Goal: Transaction & Acquisition: Purchase product/service

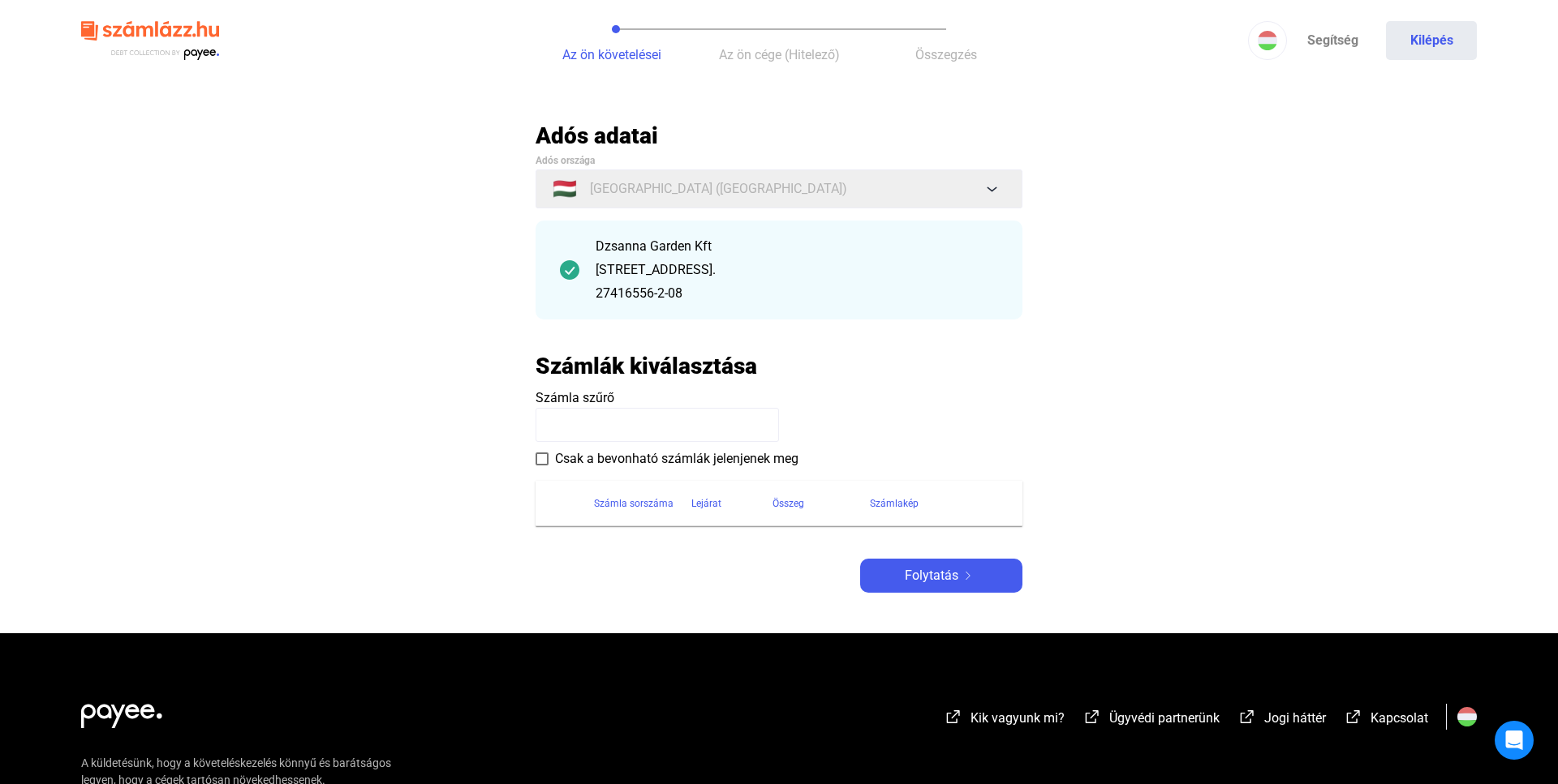
click at [873, 247] on div "Dzsanna Garden Kft" at bounding box center [797, 247] width 402 height 20
drag, startPoint x: 730, startPoint y: 283, endPoint x: 600, endPoint y: 270, distance: 130.6
click at [729, 283] on div "Dzsanna Garden Kft [STREET_ADDRESS]. 27416556-2-08" at bounding box center [797, 270] width 402 height 66
click at [582, 268] on div "Dzsanna Garden Kft [STREET_ADDRESS]. 27416556-2-08" at bounding box center [779, 270] width 487 height 99
click at [557, 270] on div "Dzsanna Garden Kft [STREET_ADDRESS]. 27416556-2-08" at bounding box center [779, 270] width 487 height 99
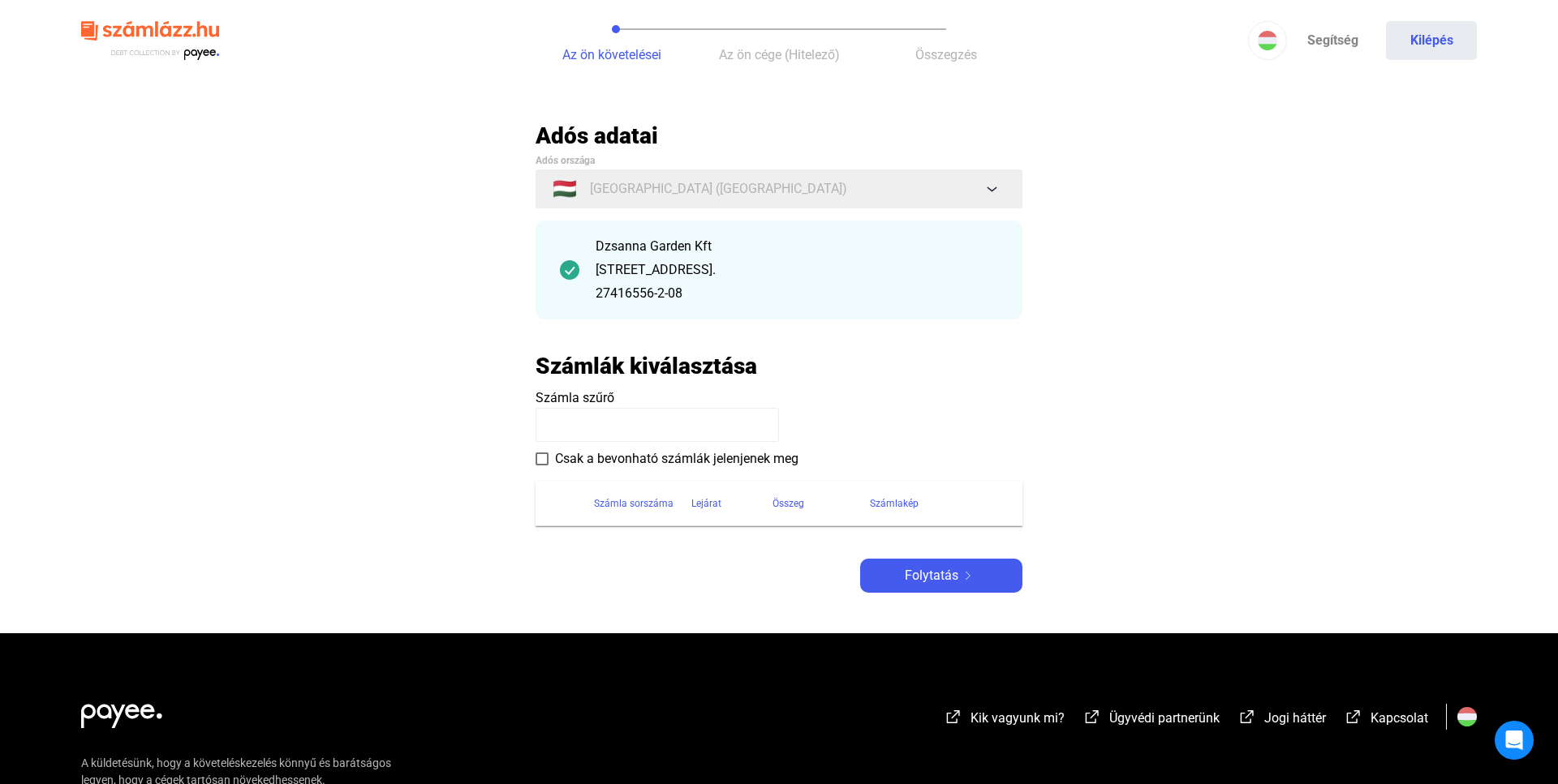
click at [575, 433] on input at bounding box center [656, 425] width 243 height 34
click at [618, 503] on div "Számla sorszáma" at bounding box center [634, 504] width 79 height 20
click at [619, 503] on div "Számla sorszáma" at bounding box center [634, 504] width 79 height 20
click at [699, 498] on div "Lejárat" at bounding box center [706, 504] width 30 height 20
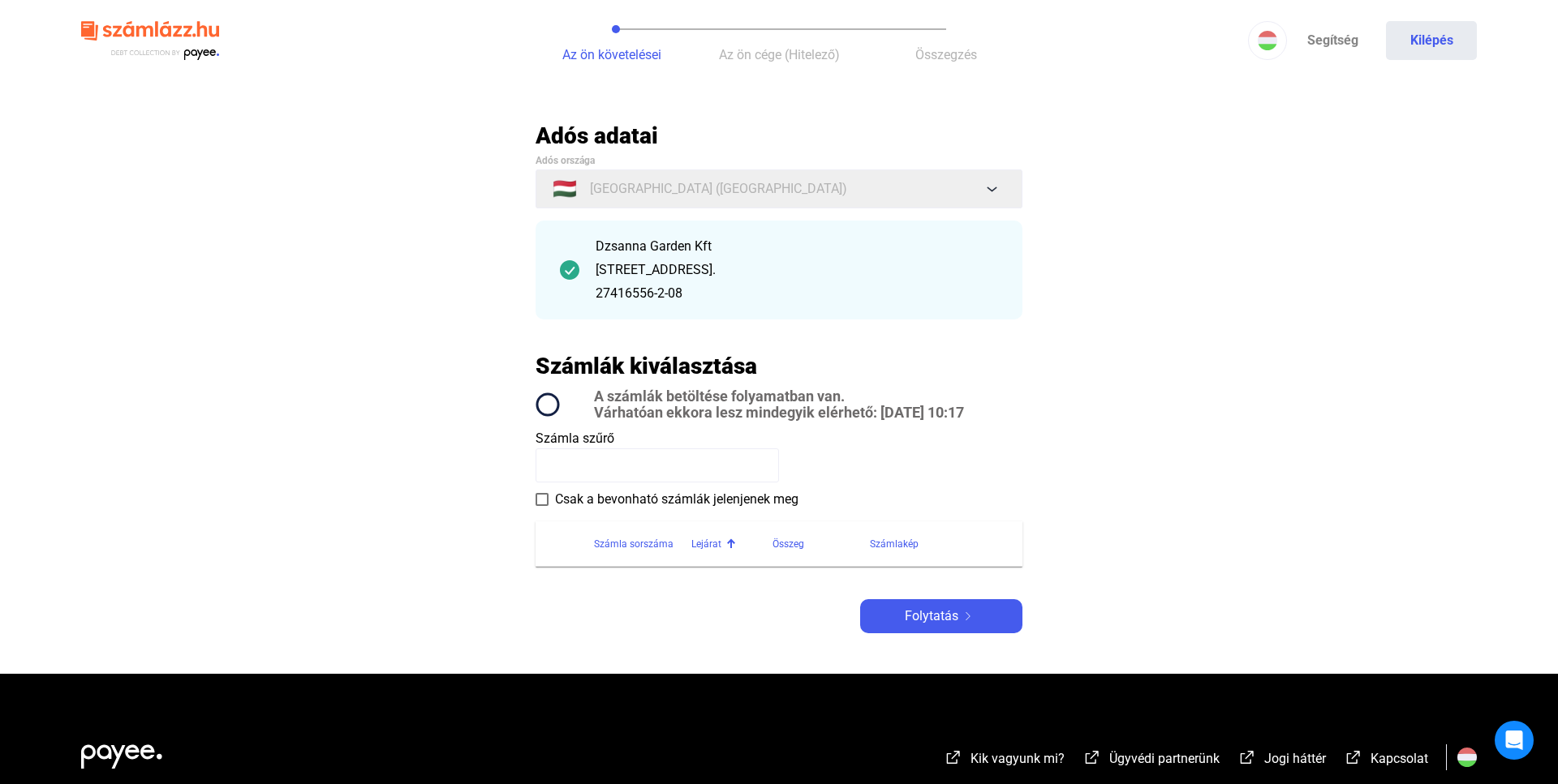
click at [561, 554] on th at bounding box center [564, 543] width 58 height 45
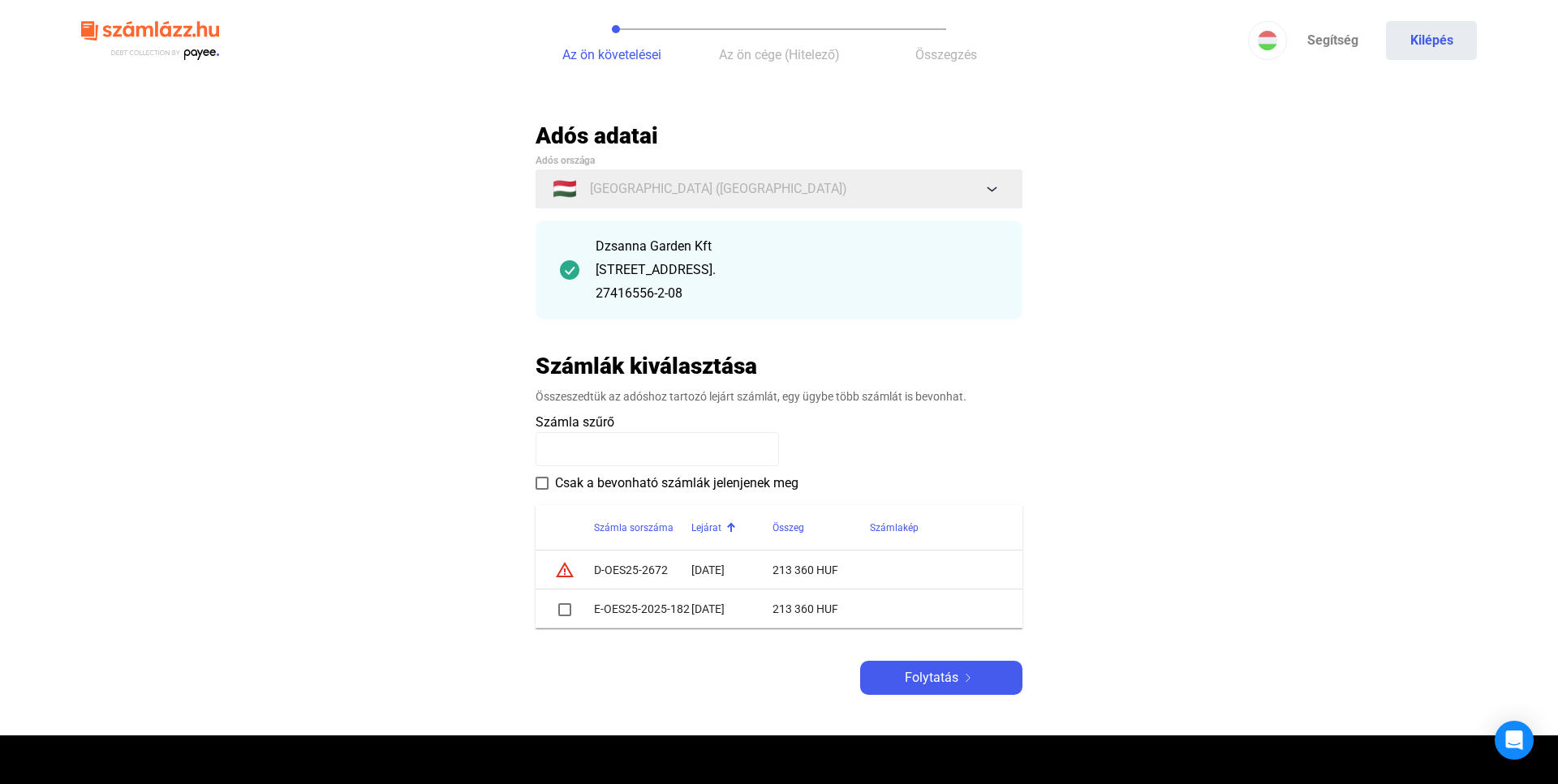
click at [561, 614] on span at bounding box center [565, 610] width 13 height 13
click at [939, 679] on span "Folytatás" at bounding box center [931, 678] width 53 height 20
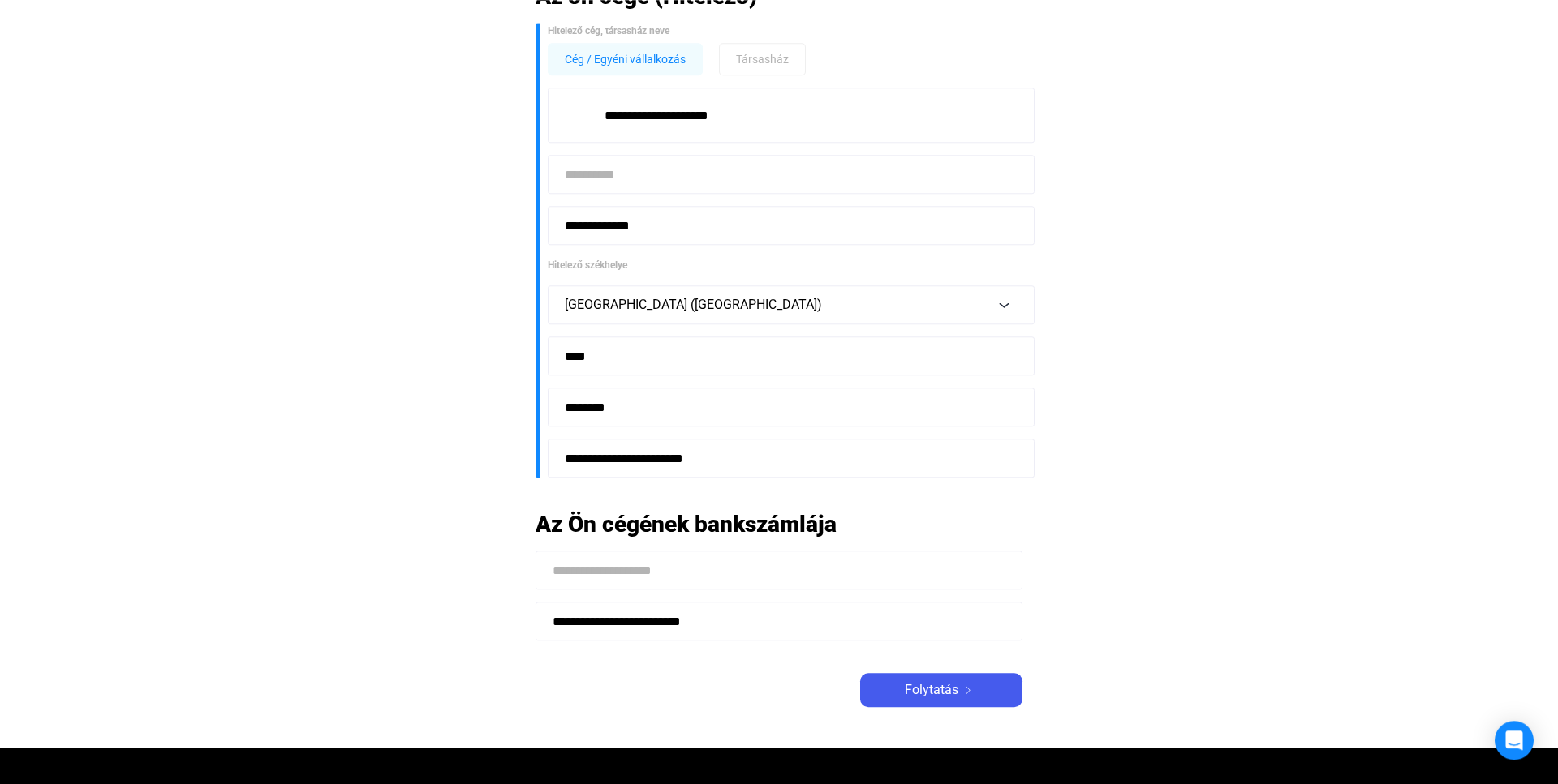
scroll to position [165, 0]
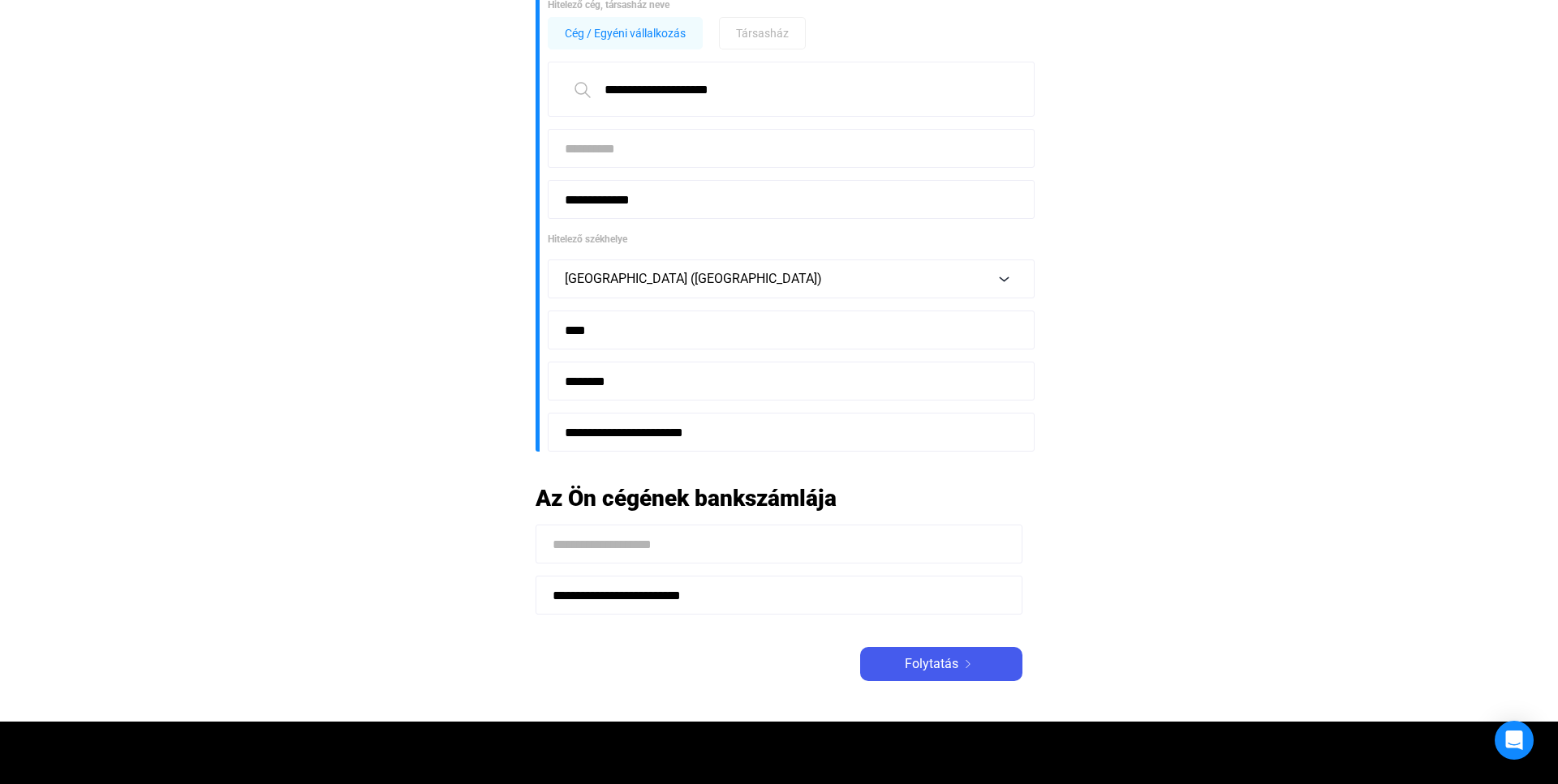
click at [600, 546] on input at bounding box center [779, 544] width 487 height 39
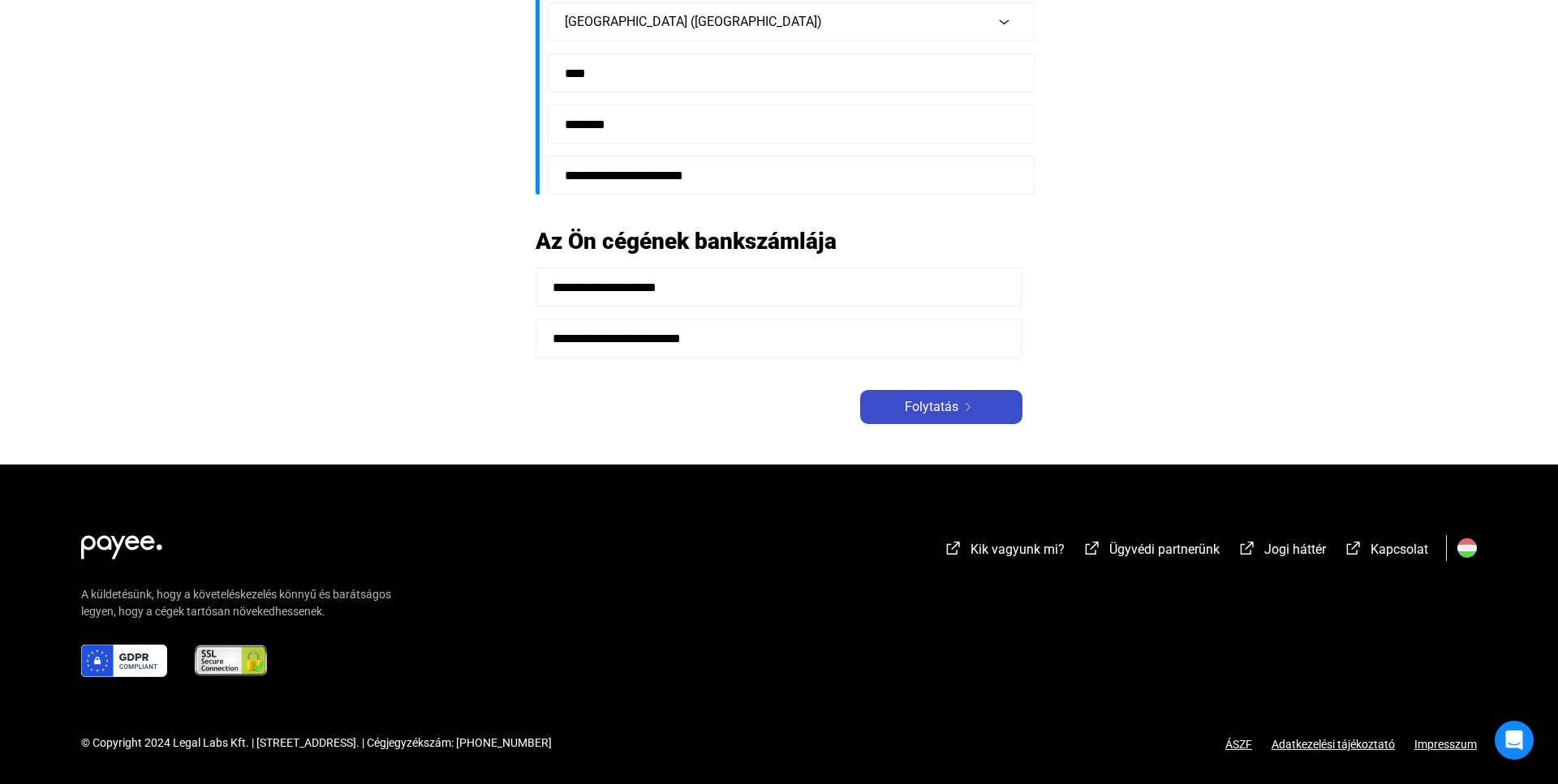
scroll to position [424, 0]
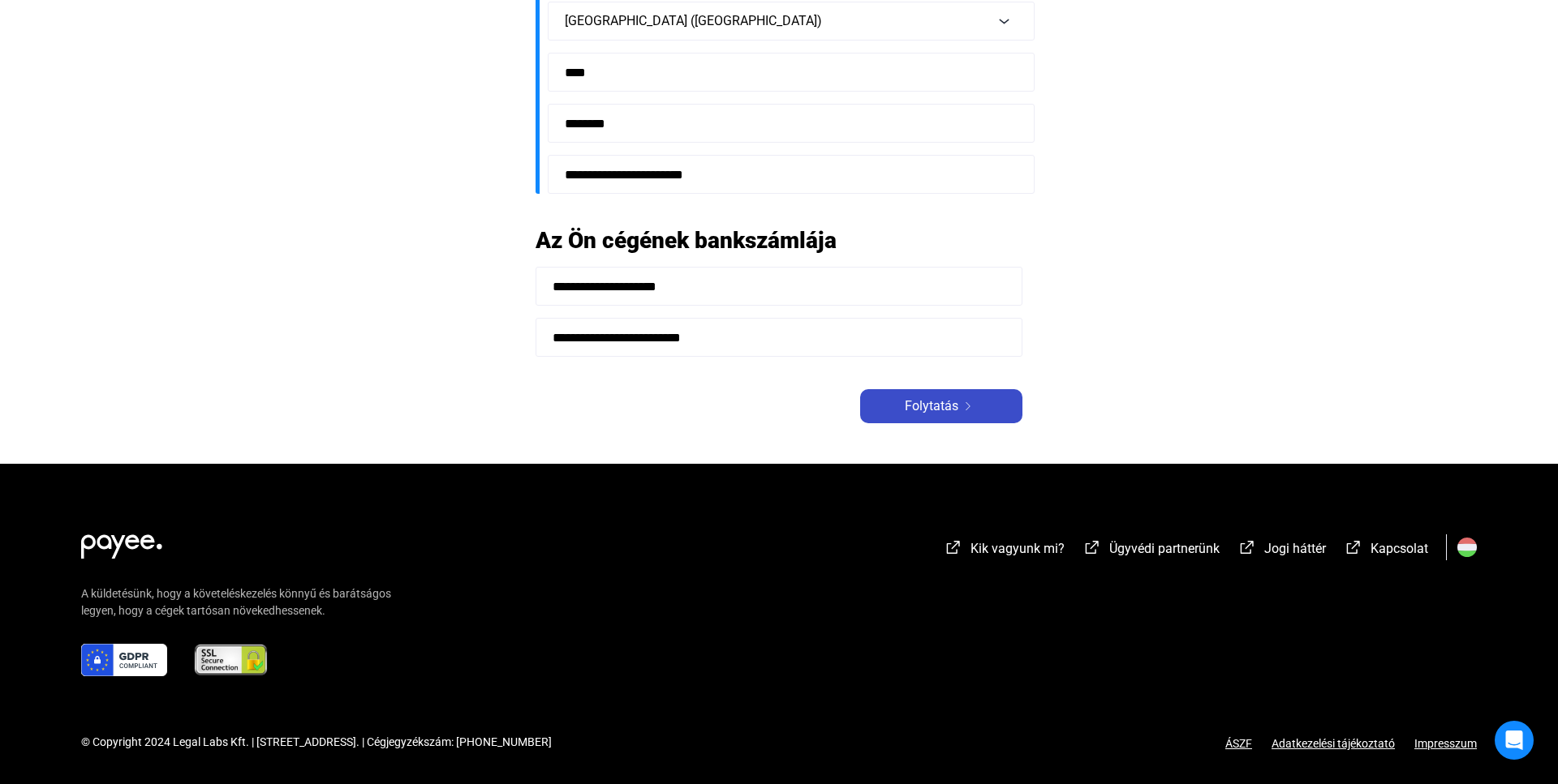
type input "**********"
click at [967, 409] on img at bounding box center [968, 406] width 20 height 8
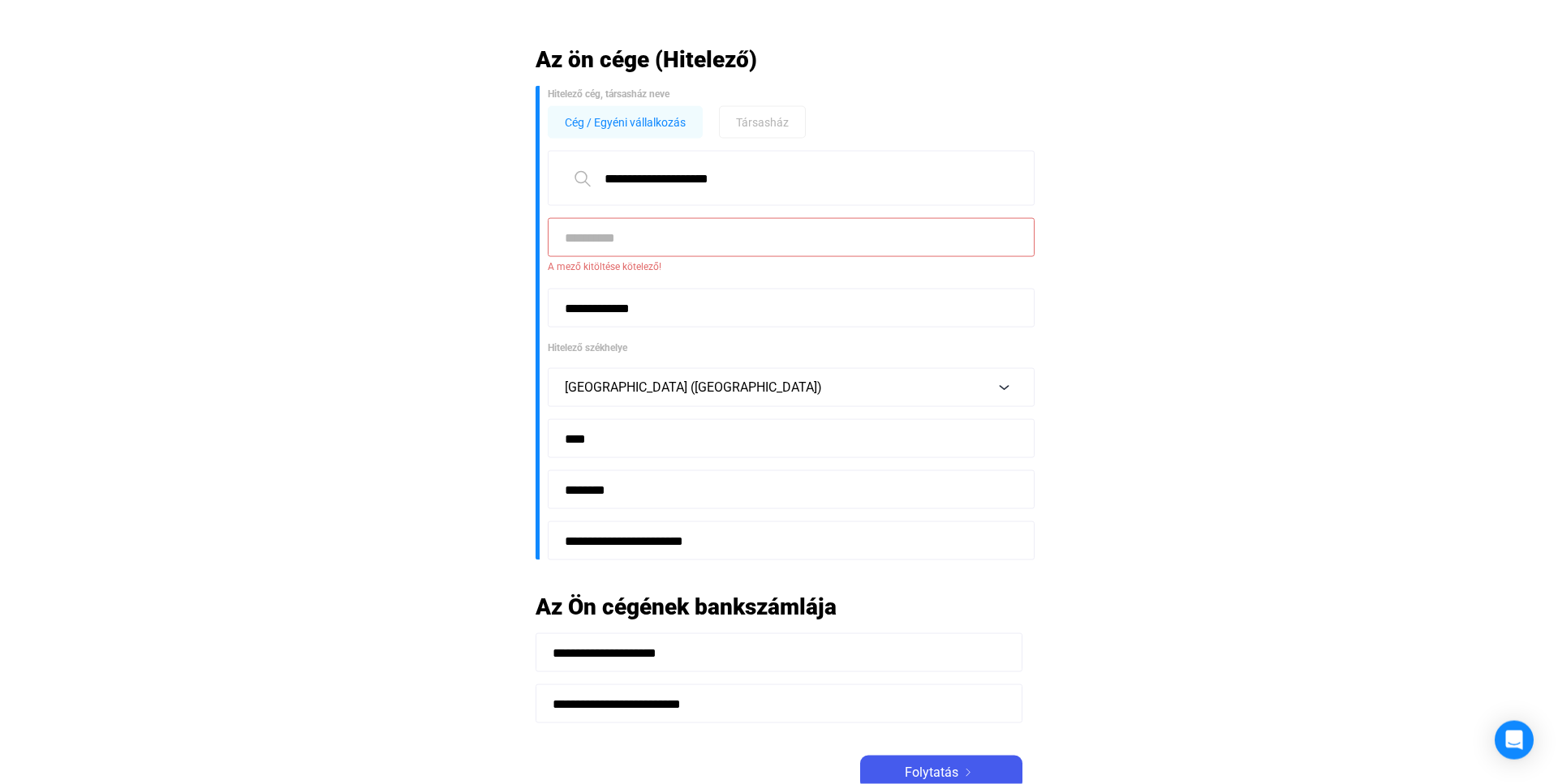
scroll to position [0, 0]
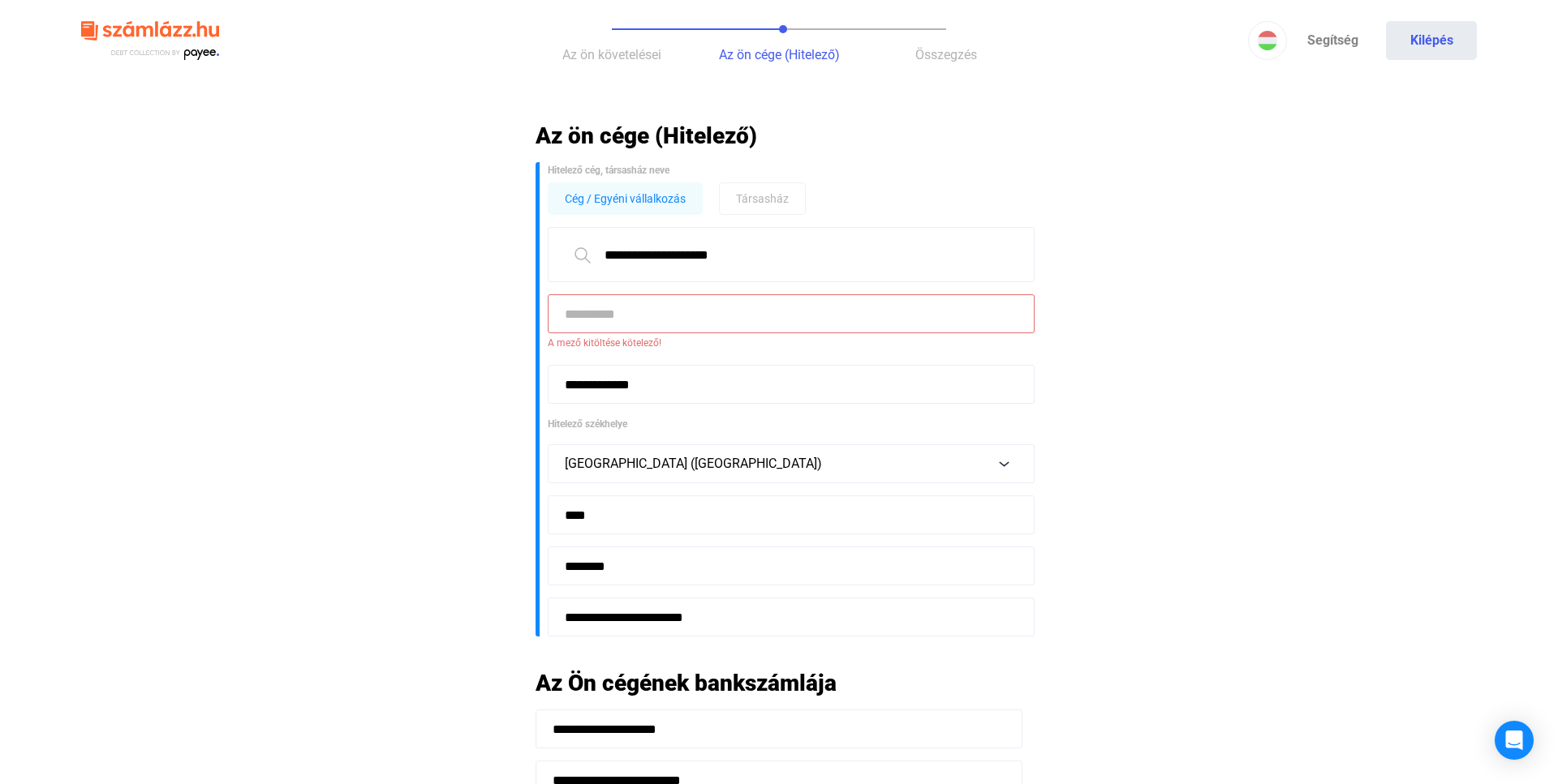
click at [656, 320] on input at bounding box center [791, 314] width 487 height 39
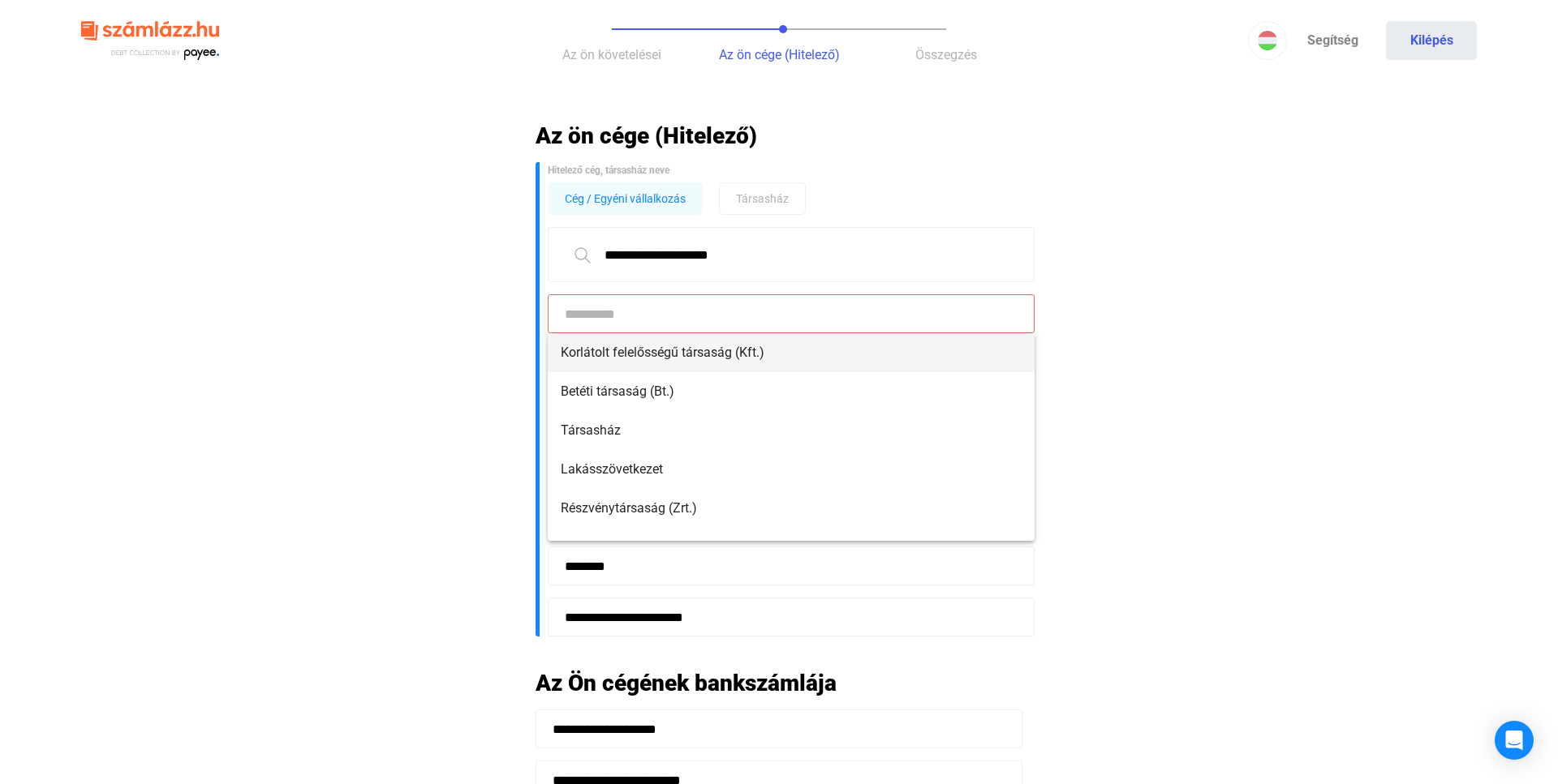
click at [656, 357] on span "Korlátolt felelősségű társaság (Kft.)" at bounding box center [791, 353] width 461 height 20
type input "**********"
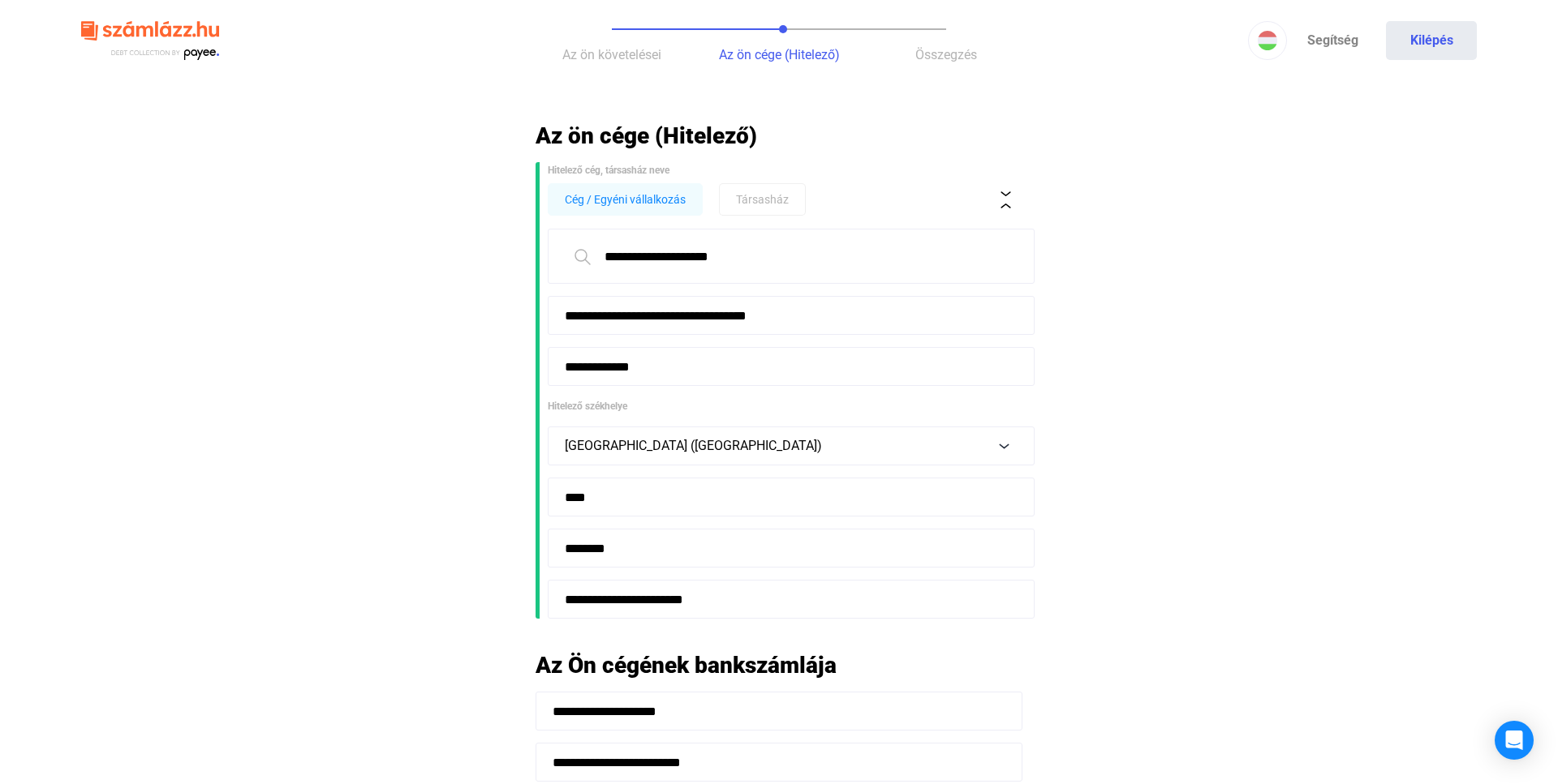
click at [841, 319] on input "**********" at bounding box center [791, 315] width 487 height 39
click at [1288, 391] on main "**********" at bounding box center [779, 505] width 1558 height 767
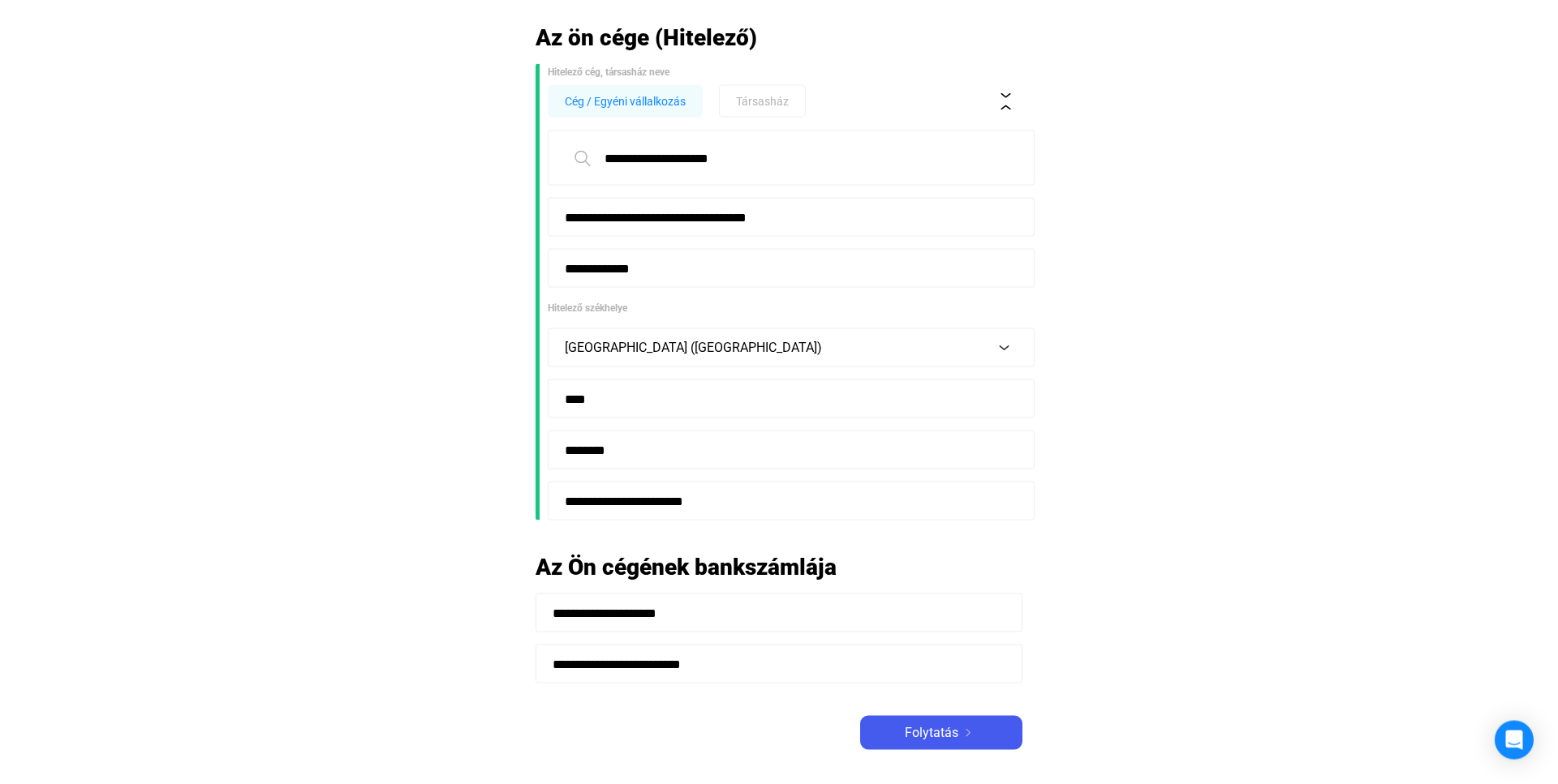
scroll to position [248, 0]
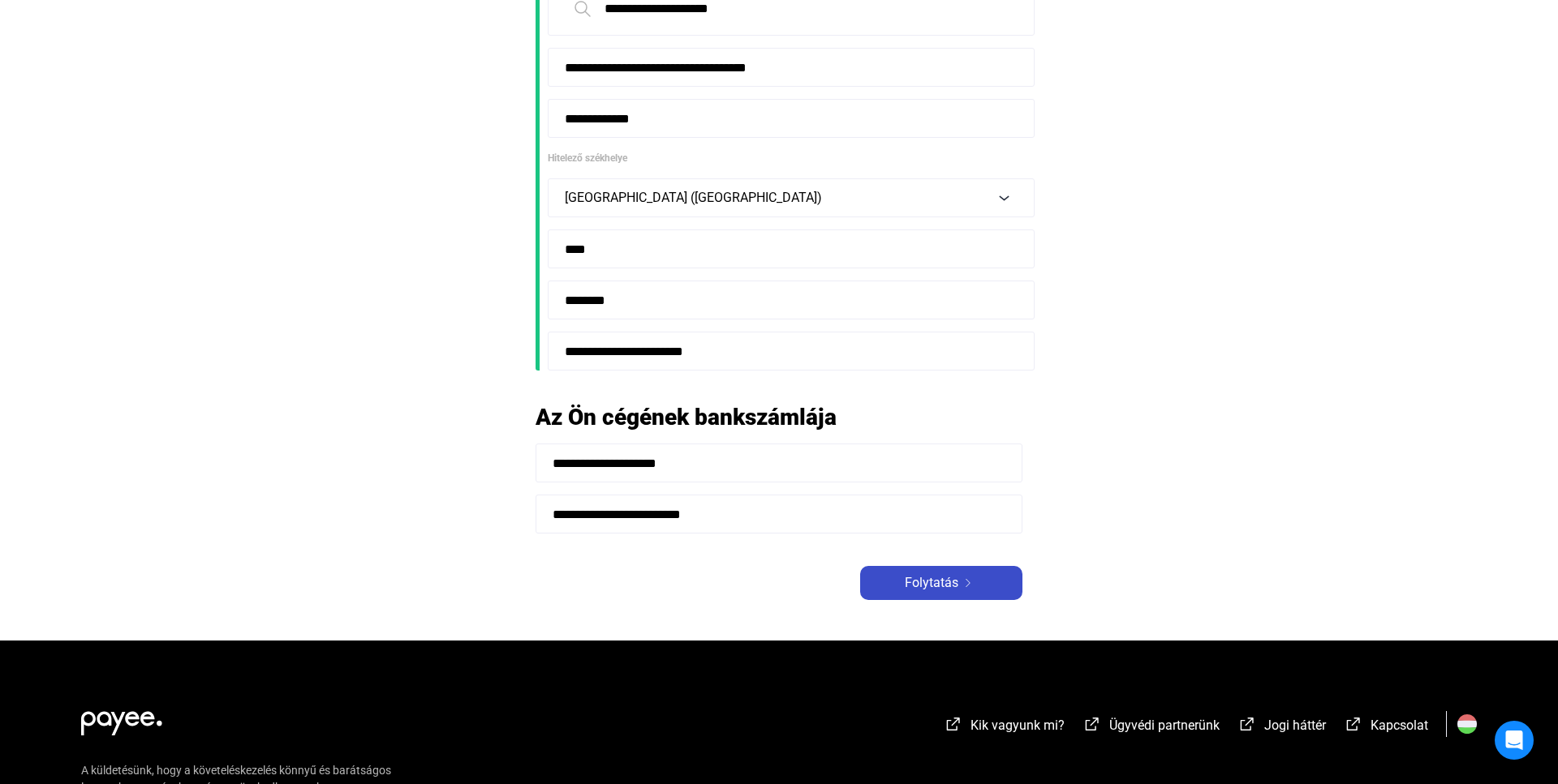
click at [961, 581] on img at bounding box center [968, 583] width 20 height 8
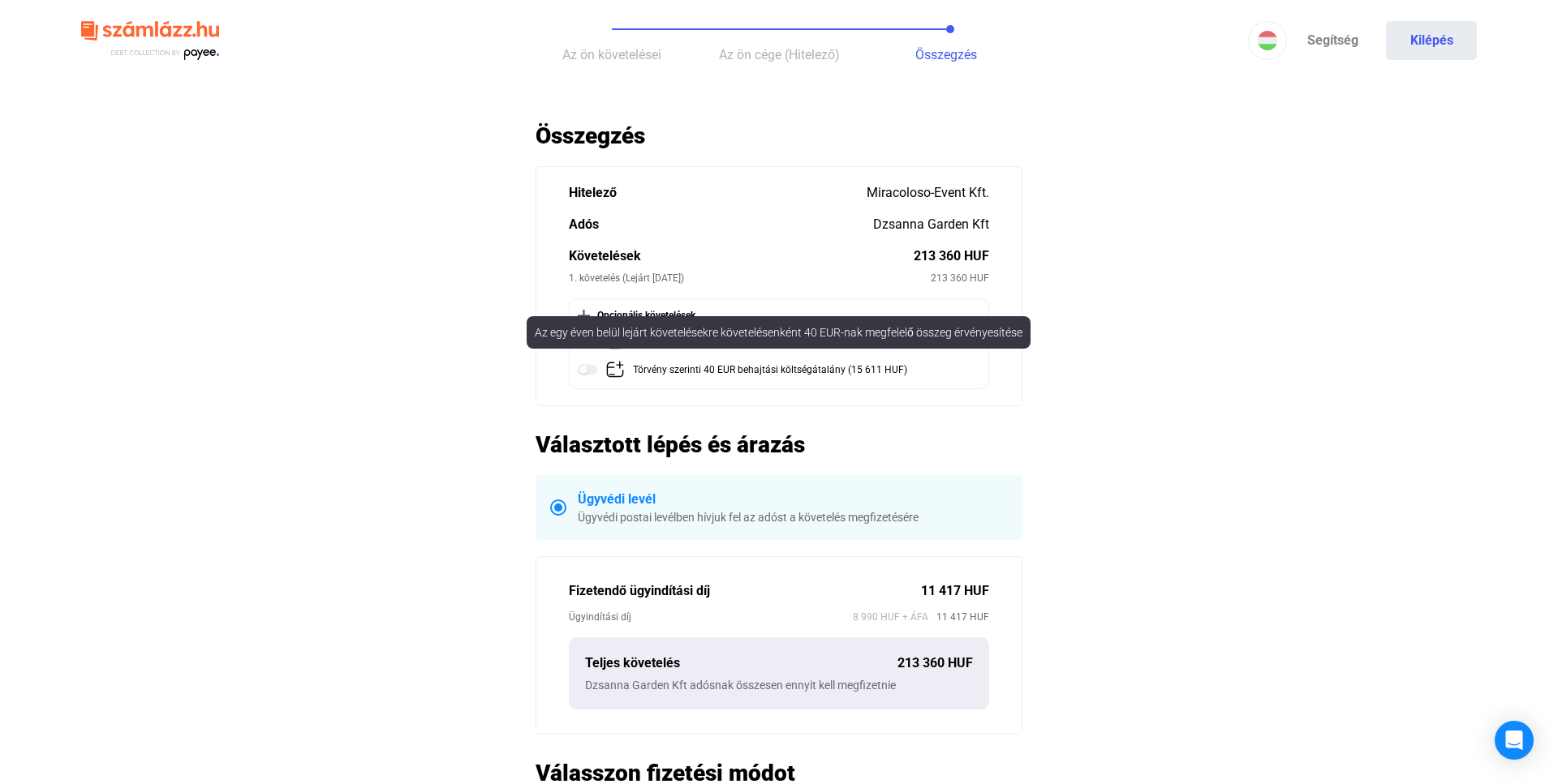
click at [593, 369] on img at bounding box center [588, 369] width 20 height 20
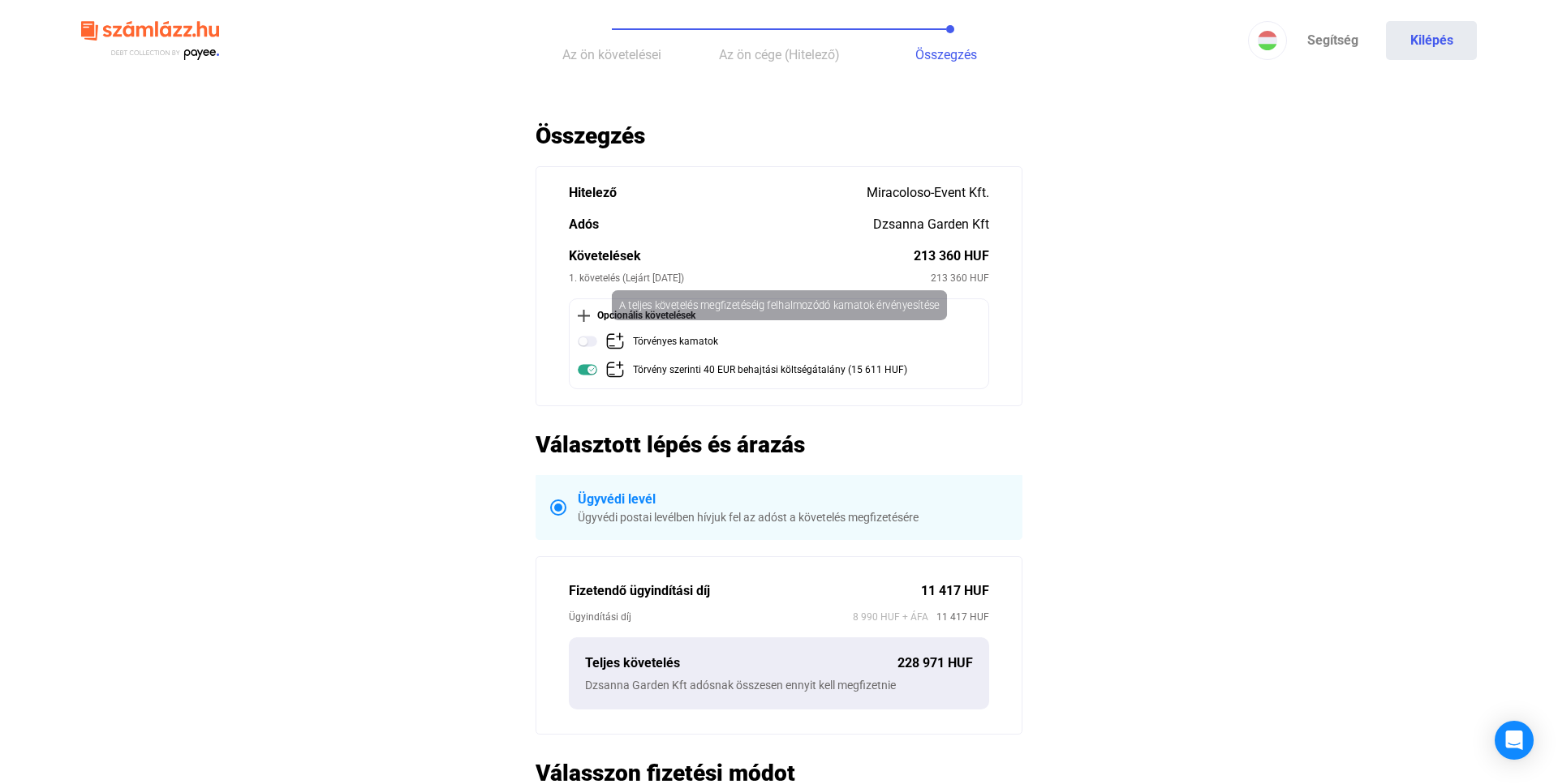
click at [588, 338] on img at bounding box center [588, 342] width 20 height 20
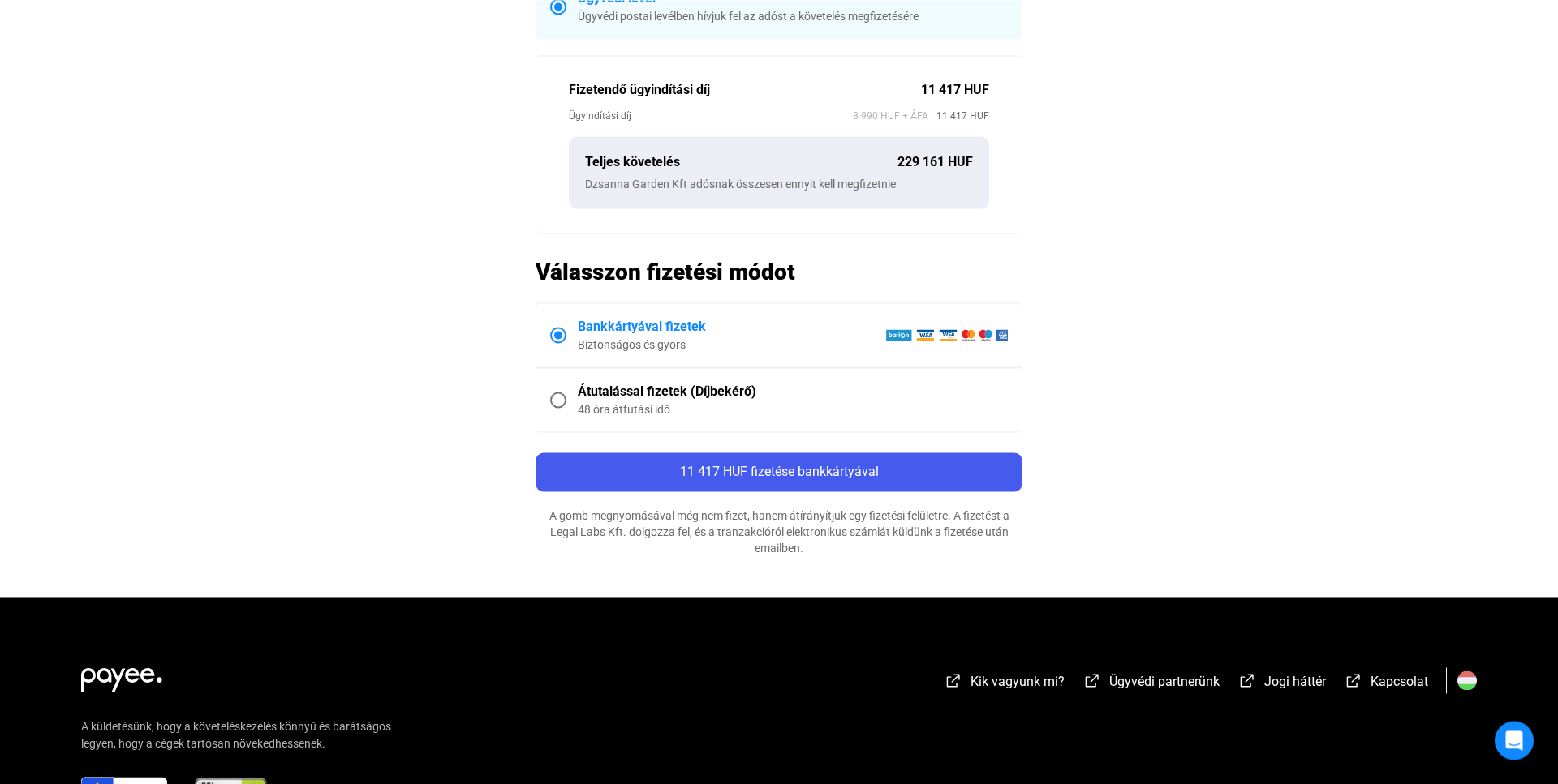
scroll to position [579, 0]
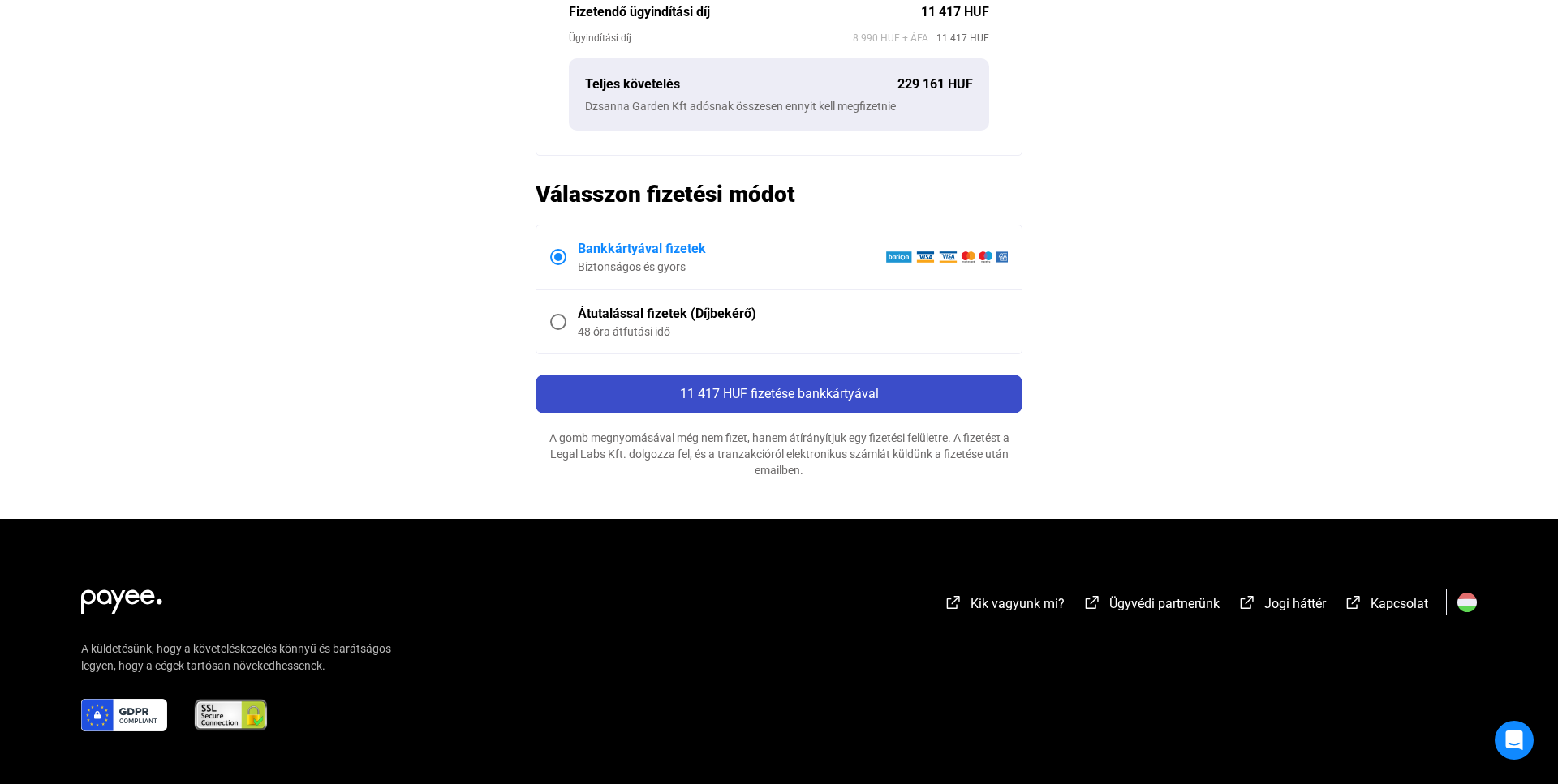
click at [792, 394] on span "11 417 HUF fizetése bankkártyával" at bounding box center [779, 393] width 199 height 16
